Goal: Transaction & Acquisition: Purchase product/service

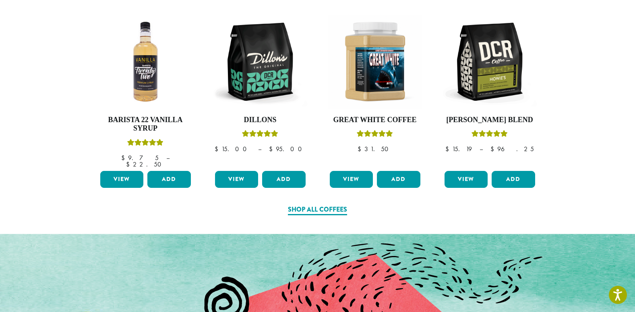
scroll to position [415, 0]
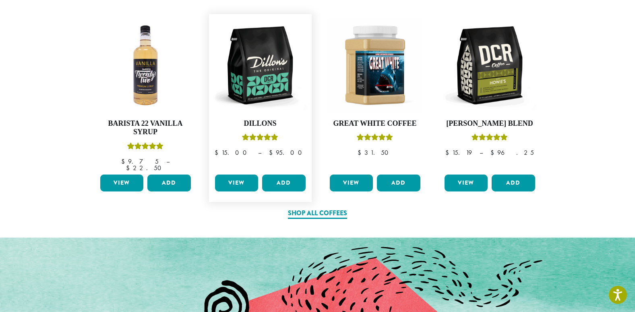
click at [237, 175] on link "View" at bounding box center [236, 182] width 43 height 17
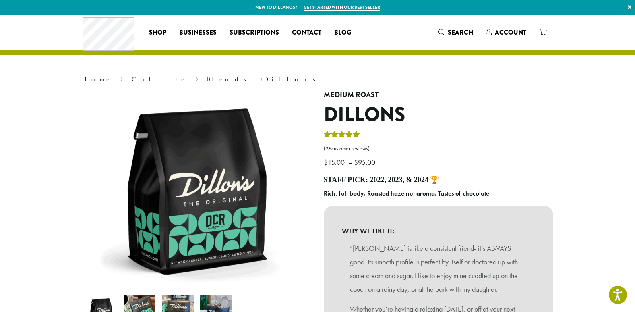
drag, startPoint x: 634, startPoint y: 36, endPoint x: 638, endPoint y: 58, distance: 21.7
click at [193, 37] on span "Businesses" at bounding box center [197, 33] width 37 height 10
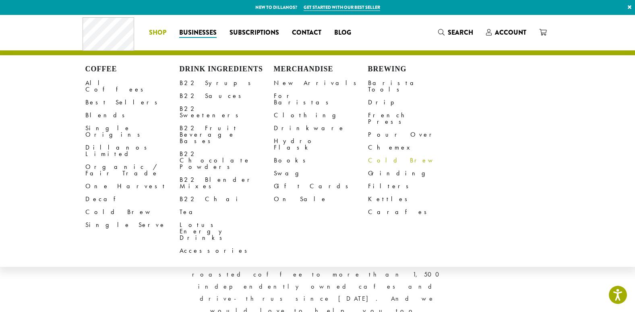
click at [377, 154] on link "Cold Brew" at bounding box center [415, 160] width 94 height 13
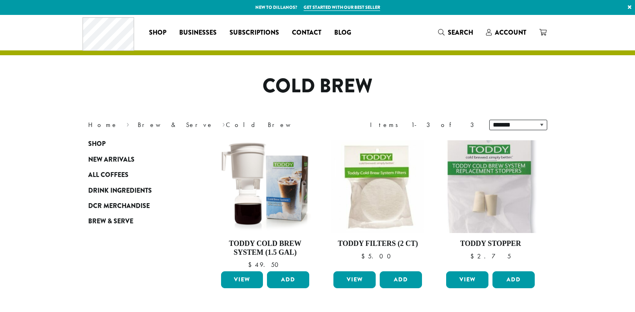
click at [634, 91] on html "New to Dillanos? Get started with our best seller × Shop All Coffee Drink Ingre…" at bounding box center [317, 232] width 635 height 465
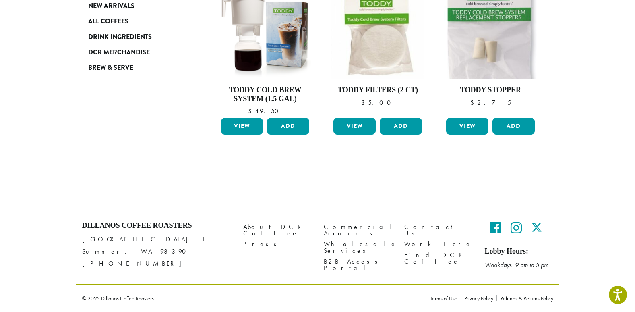
scroll to position [6, 0]
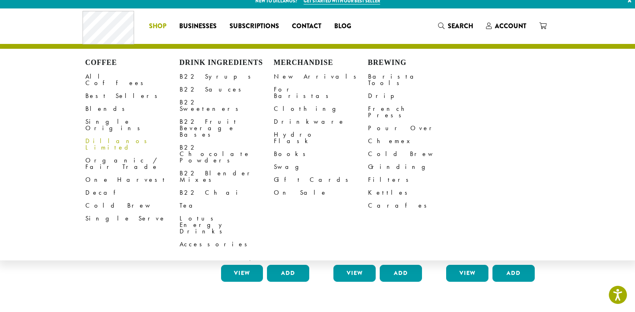
click at [159, 21] on link "Shop" at bounding box center [157, 26] width 30 height 13
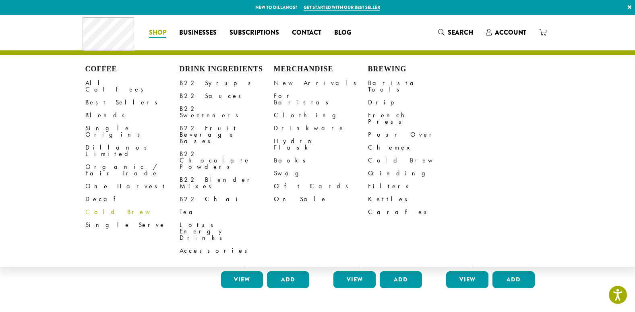
click at [95, 205] on link "Cold Brew" at bounding box center [132, 211] width 94 height 13
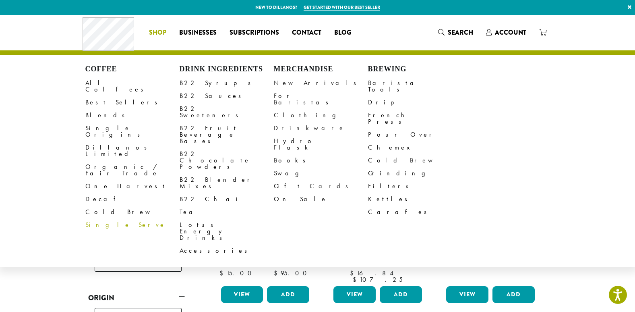
click at [97, 218] on link "Single Serve" at bounding box center [132, 224] width 94 height 13
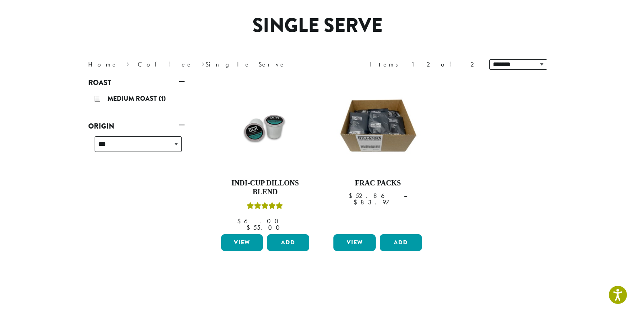
scroll to position [73, 0]
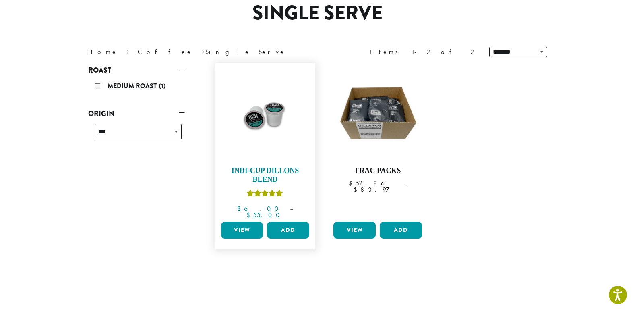
click at [278, 114] on img at bounding box center [265, 113] width 93 height 93
click at [245, 221] on link "View" at bounding box center [242, 229] width 42 height 17
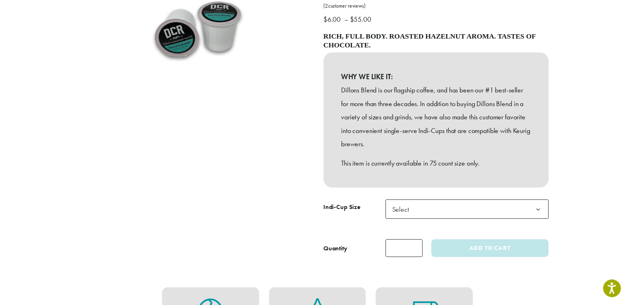
scroll to position [167, 0]
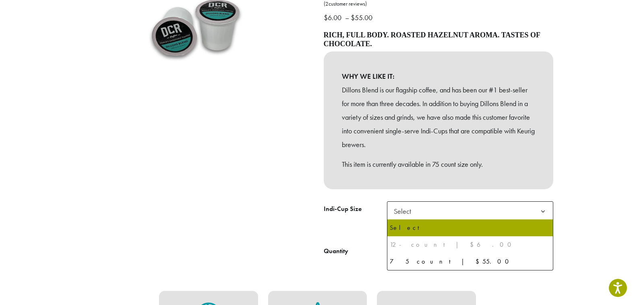
click at [545, 212] on b at bounding box center [543, 212] width 20 height 20
